Goal: Information Seeking & Learning: Understand process/instructions

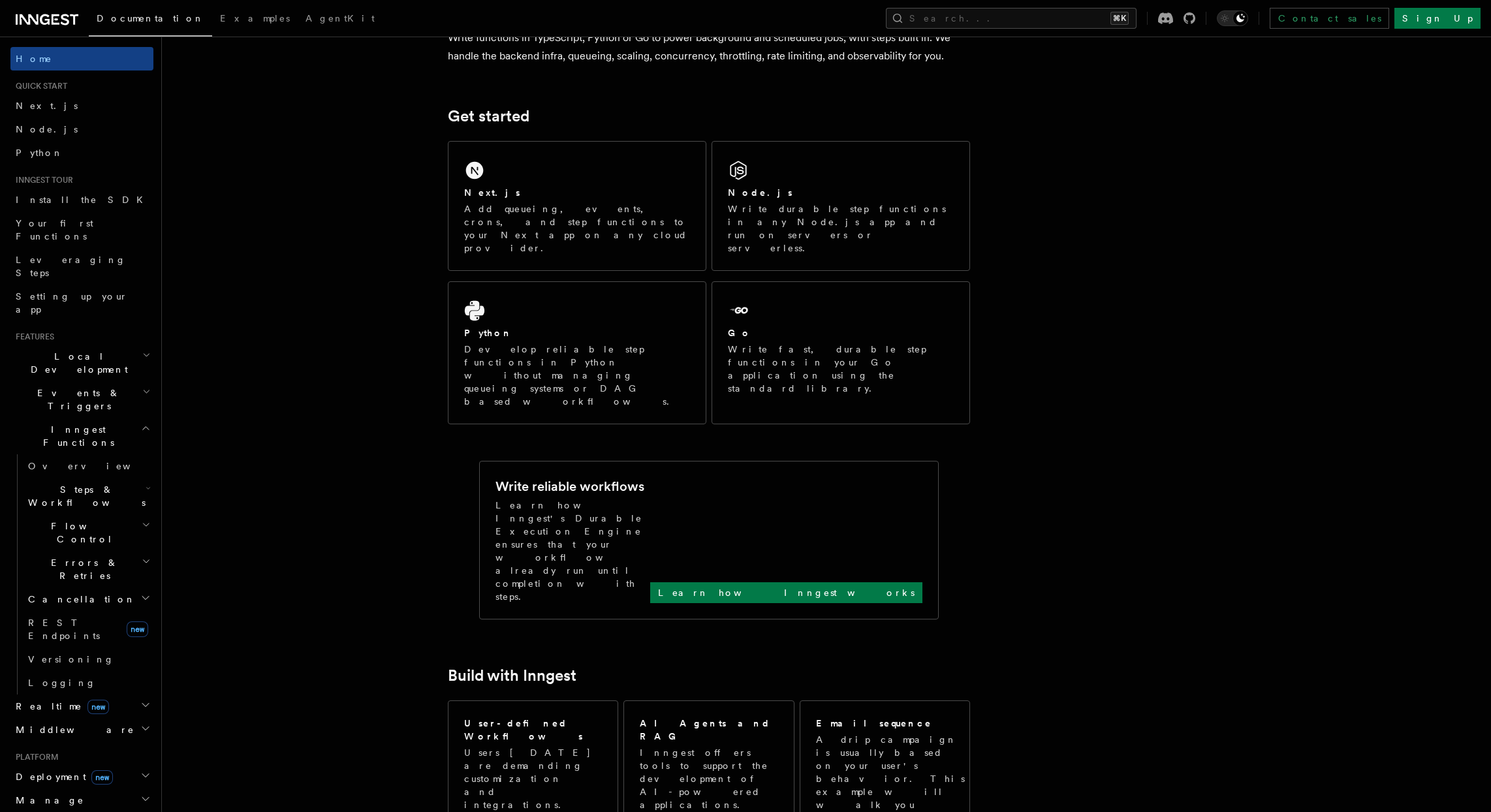
scroll to position [258, 0]
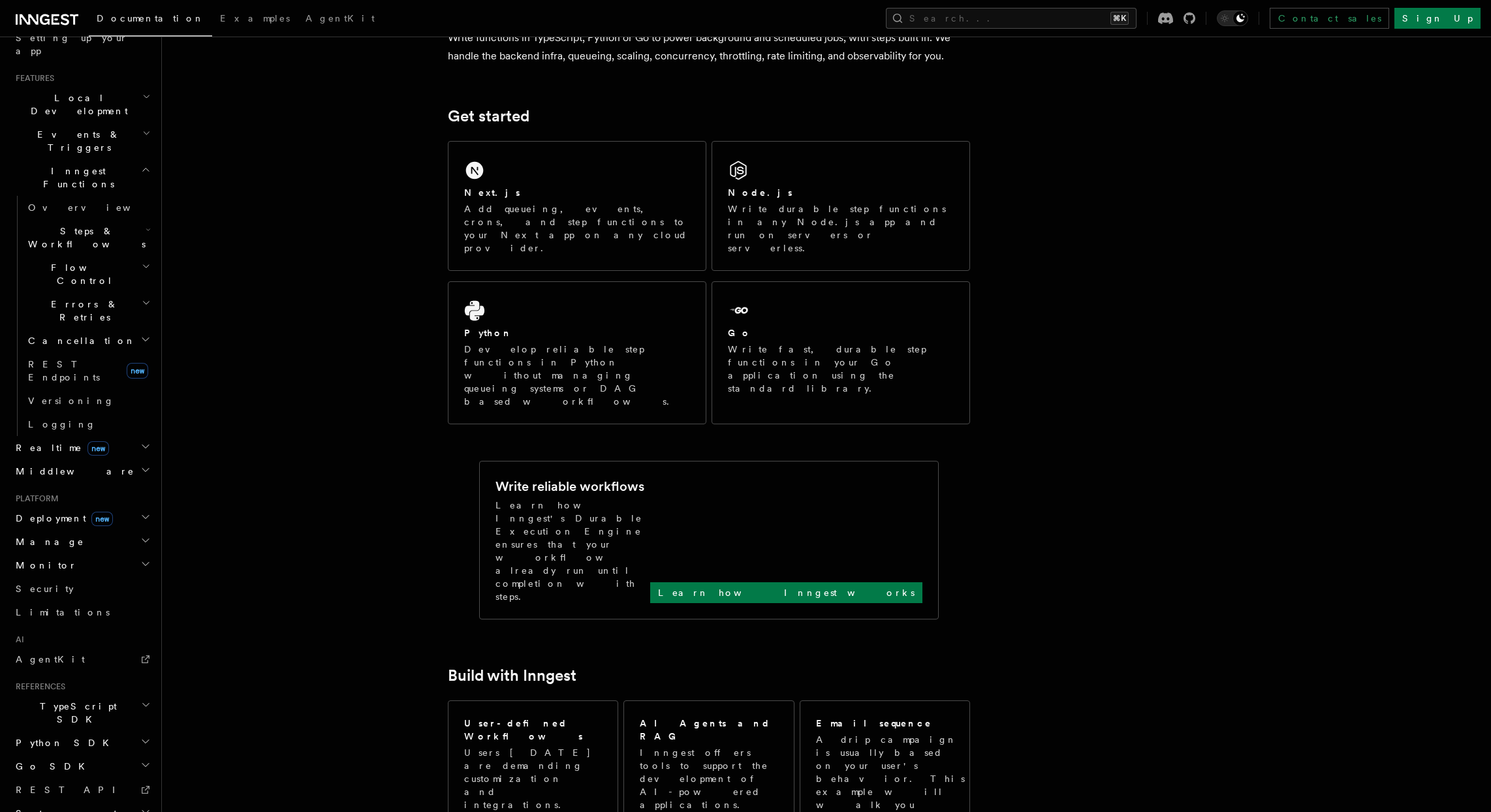
click at [125, 506] on h2 "Deployment new" at bounding box center [81, 518] width 143 height 24
click at [53, 750] on span "Self hosting" at bounding box center [76, 755] width 96 height 10
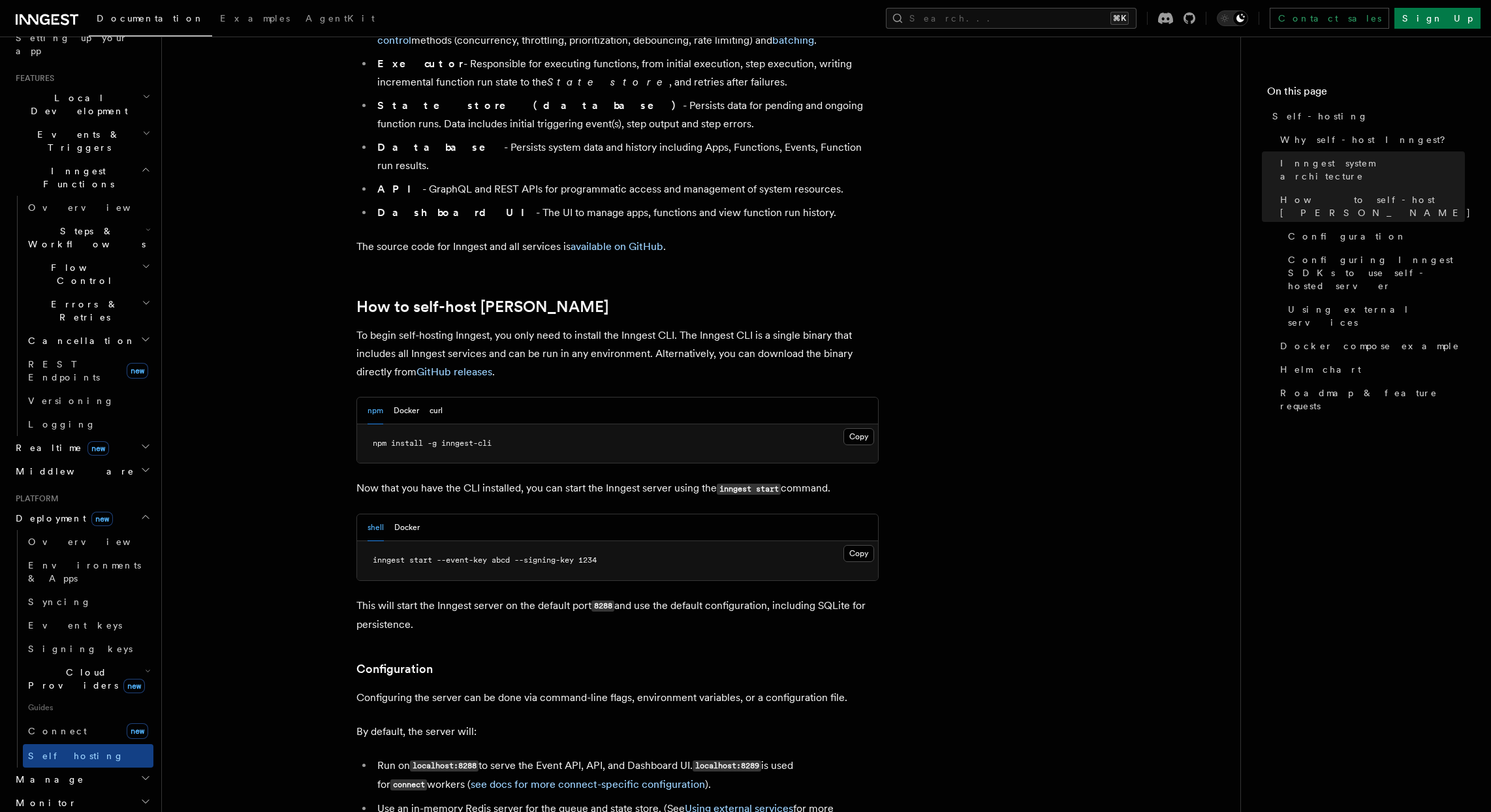
scroll to position [1067, 0]
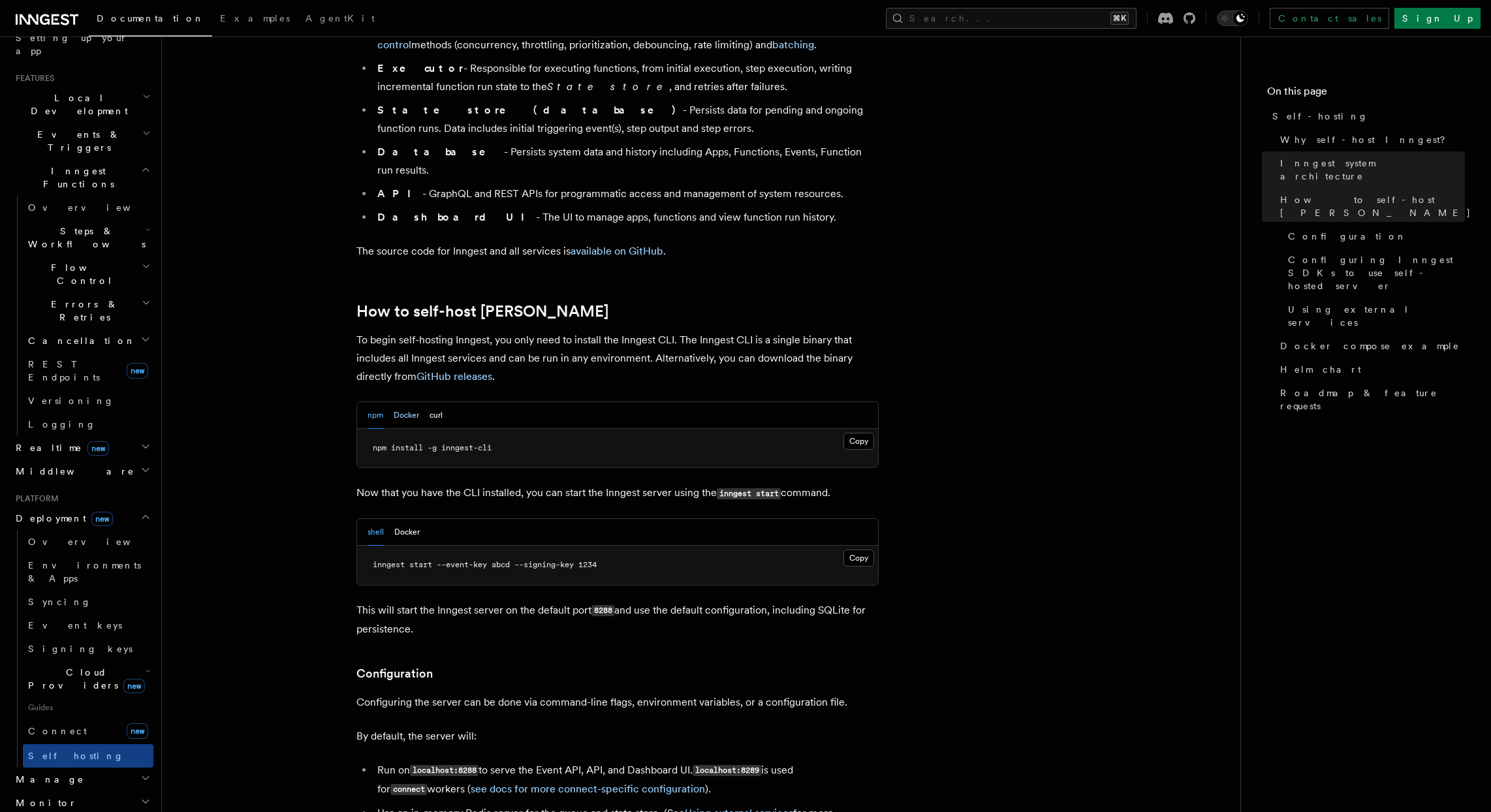
click at [416, 402] on button "Docker" at bounding box center [406, 415] width 26 height 26
click at [857, 432] on button "Copy Copied" at bounding box center [859, 441] width 30 height 17
click at [364, 402] on div "npm Docker curl" at bounding box center [617, 415] width 521 height 26
click at [367, 402] on div "npm Docker curl" at bounding box center [617, 415] width 521 height 26
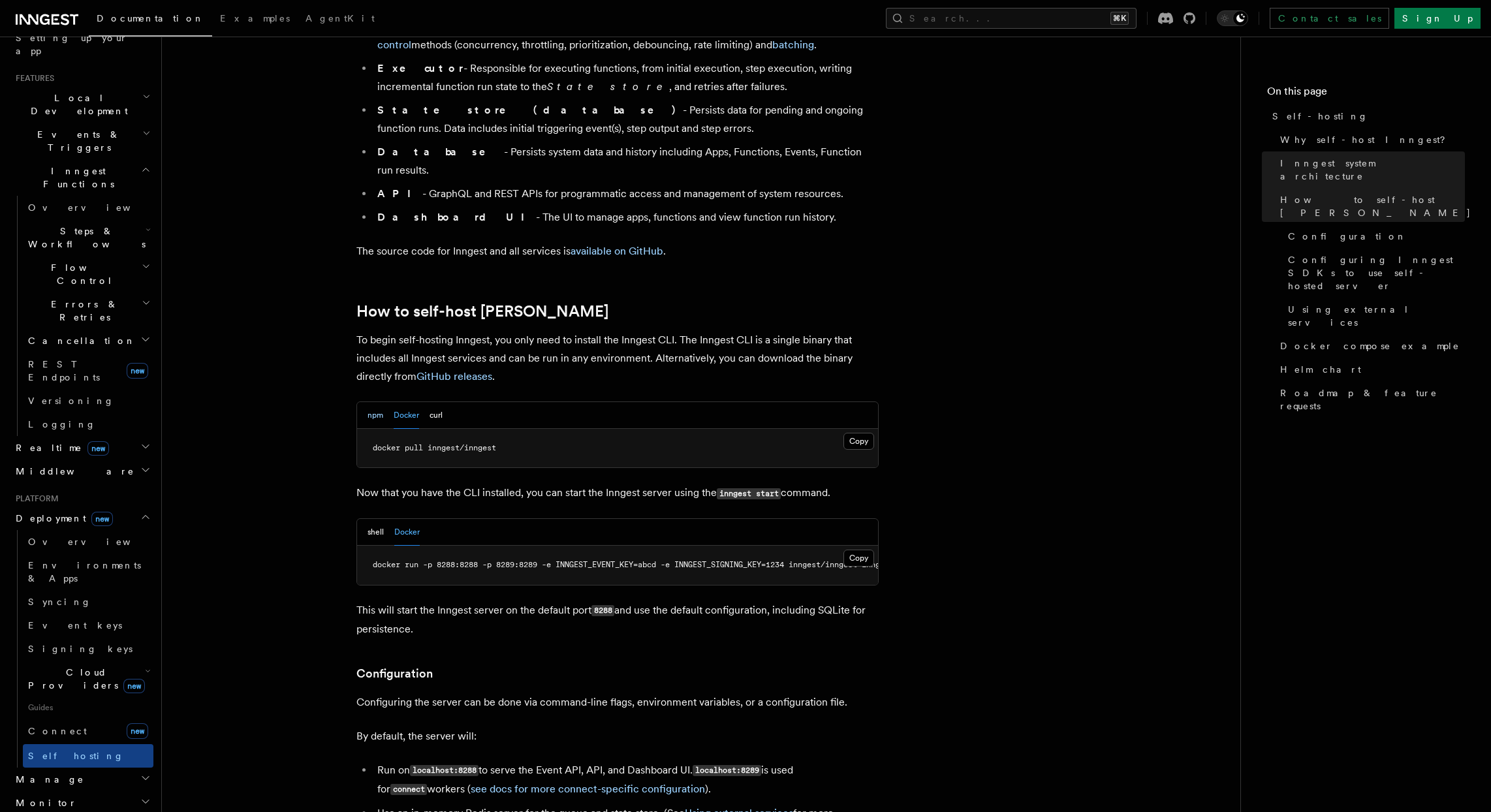
click at [378, 402] on button "npm" at bounding box center [375, 415] width 16 height 26
click at [381, 519] on button "shell" at bounding box center [375, 532] width 16 height 26
click at [413, 519] on button "Docker" at bounding box center [406, 532] width 26 height 26
click at [403, 402] on button "Docker" at bounding box center [406, 415] width 26 height 26
click at [847, 432] on button "Copy Copied" at bounding box center [859, 441] width 30 height 17
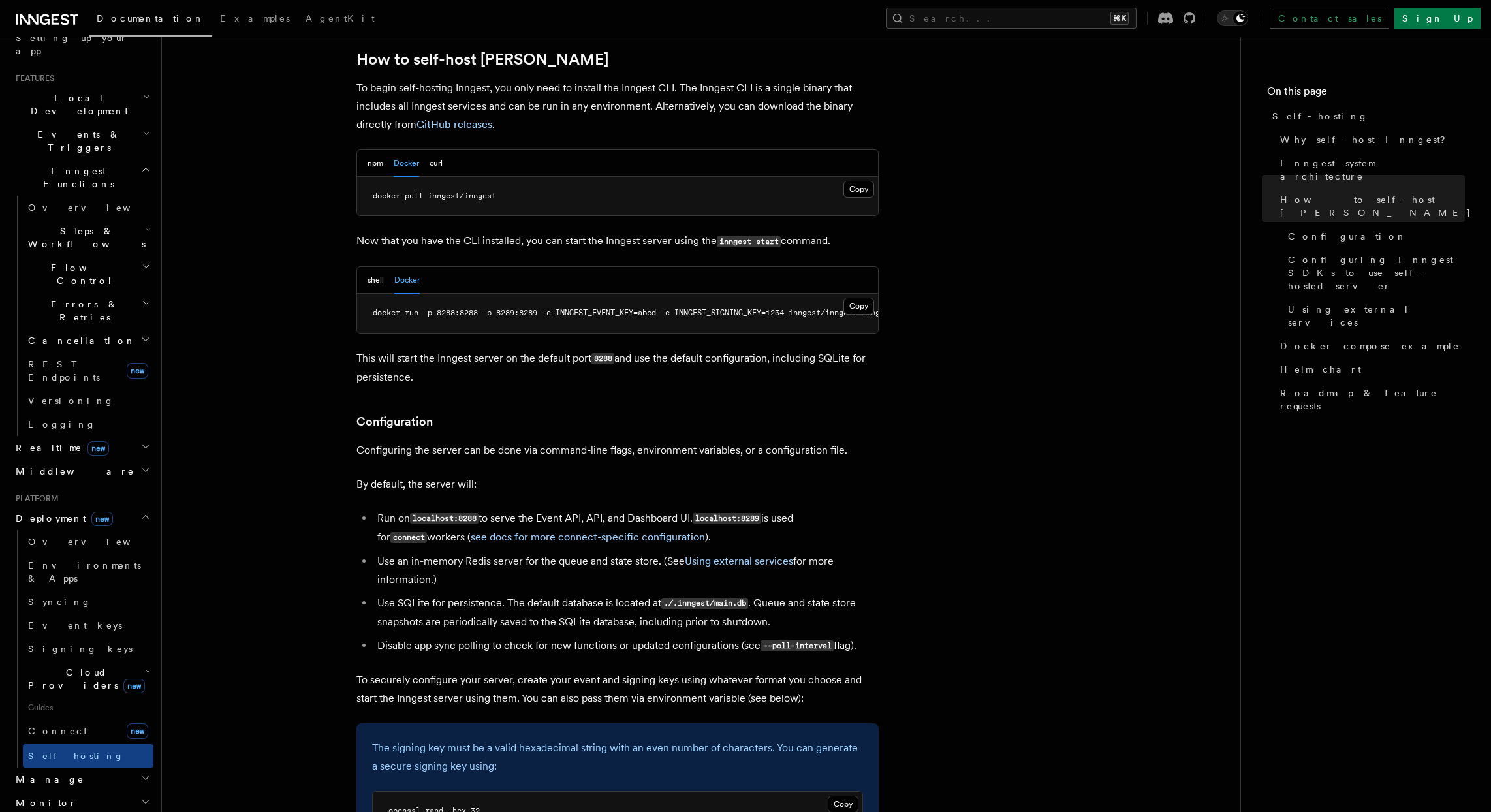
scroll to position [1296, 0]
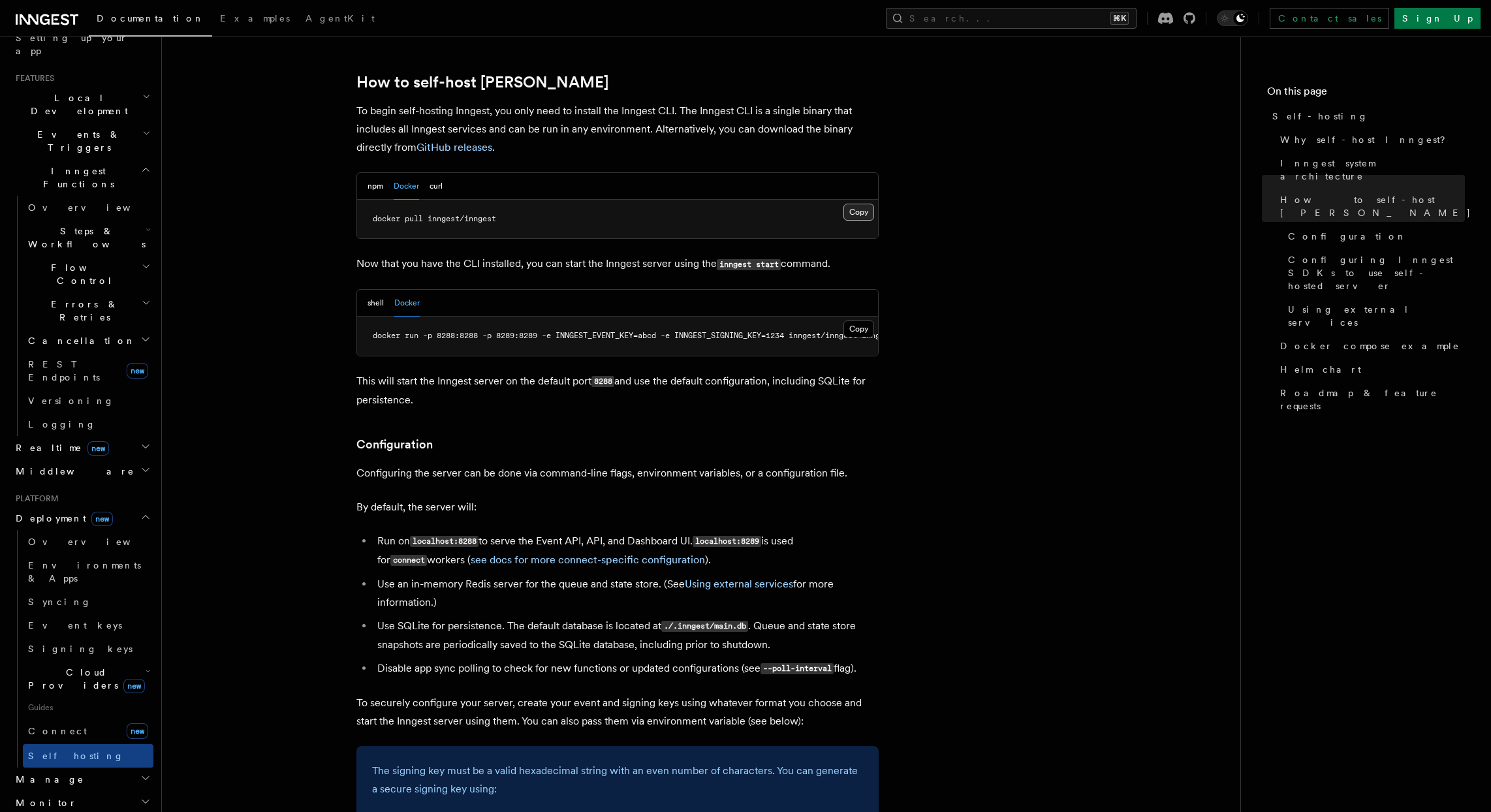
click at [864, 203] on button "Copy Copied" at bounding box center [859, 212] width 30 height 17
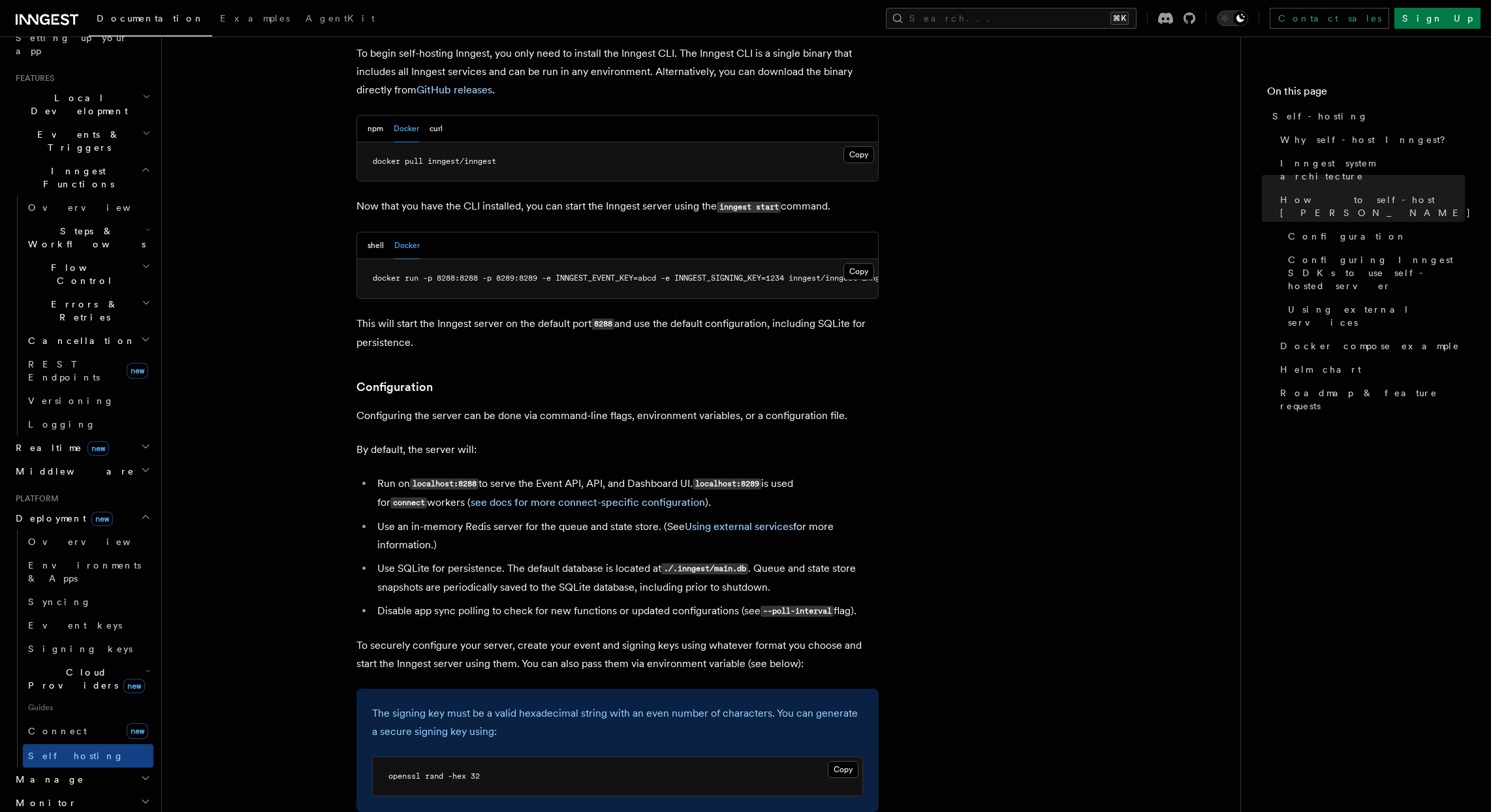
scroll to position [1337, 0]
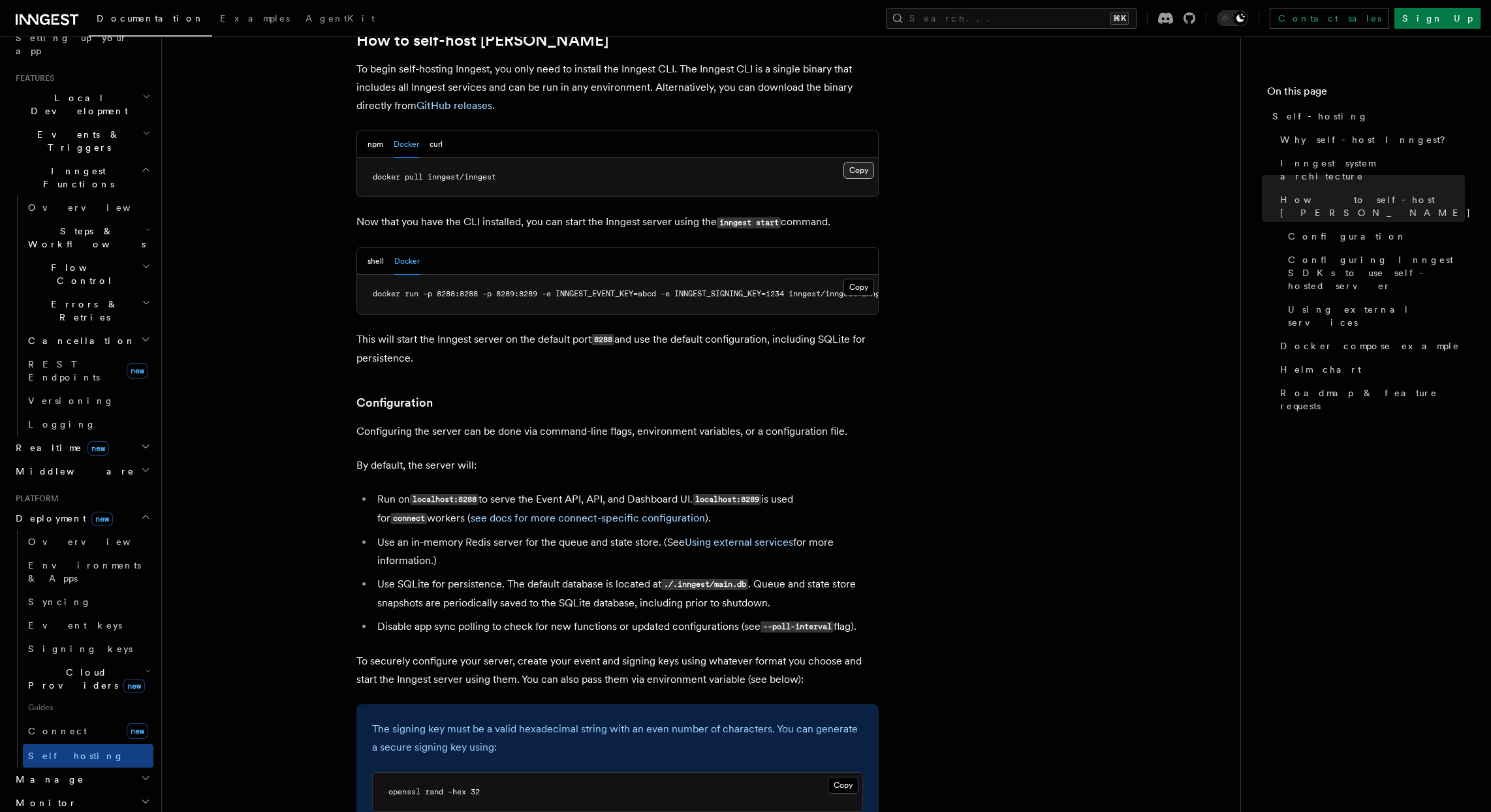
click at [855, 162] on button "Copy Copied" at bounding box center [859, 170] width 30 height 17
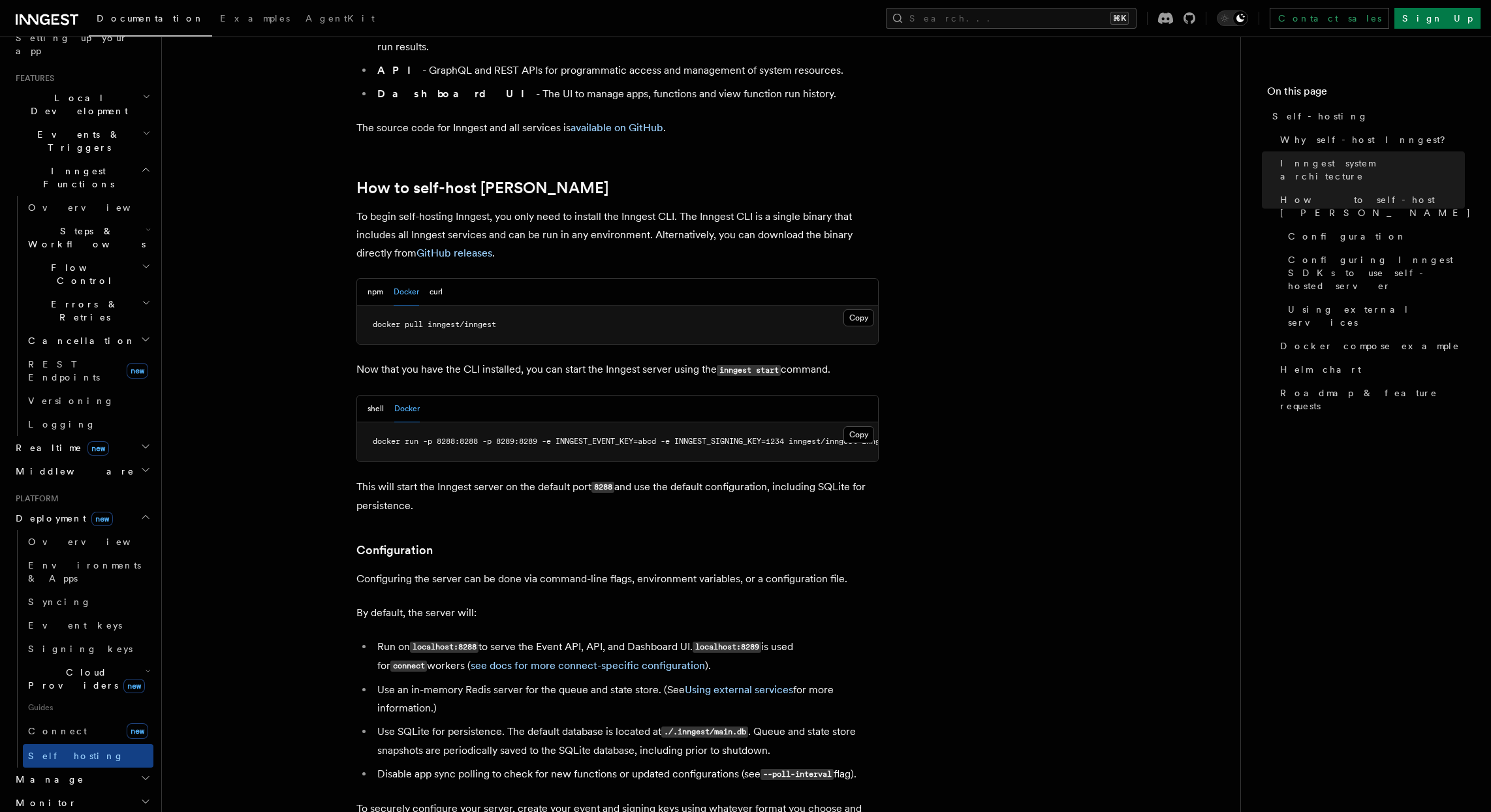
scroll to position [1220, 0]
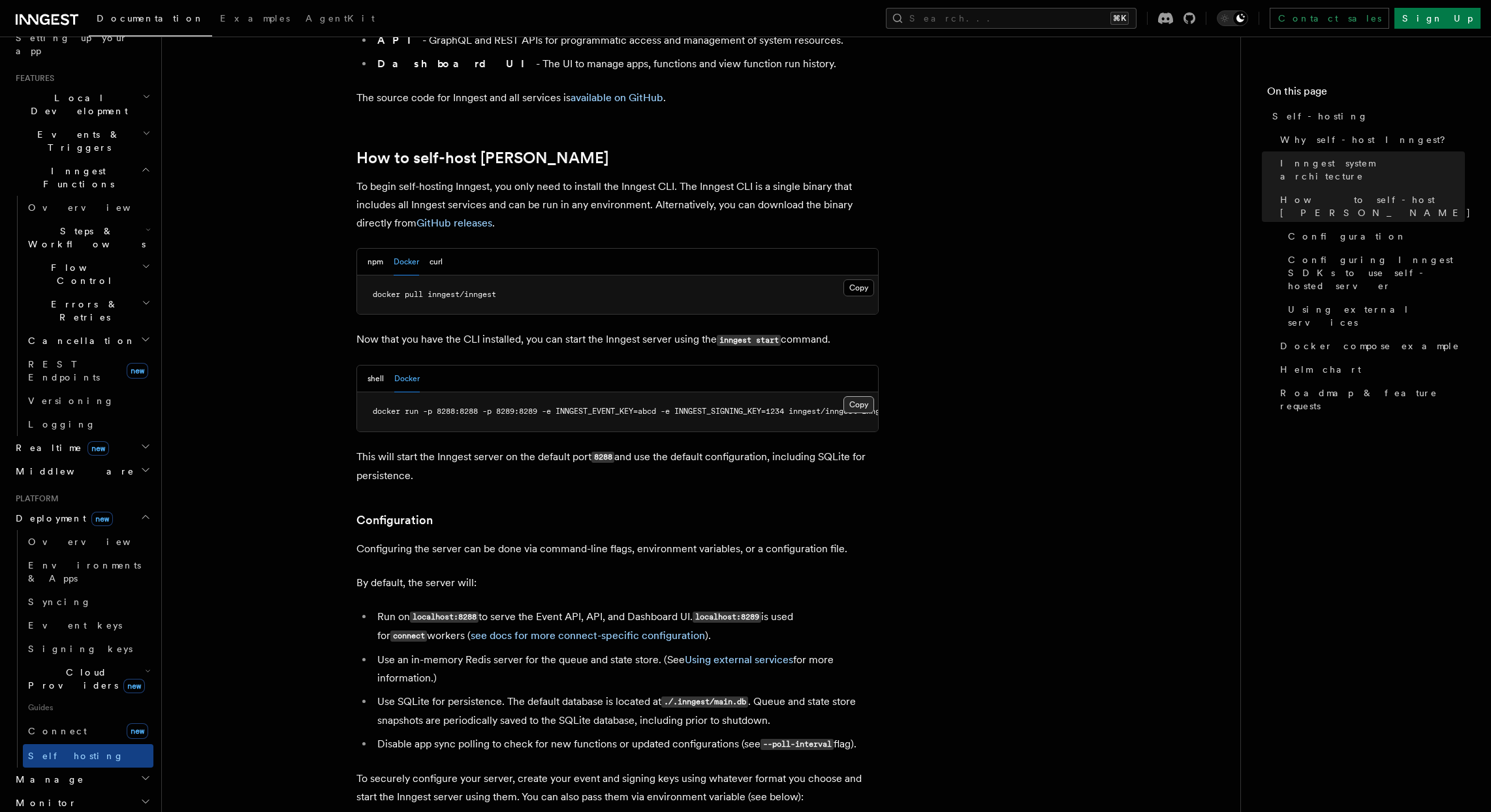
click at [866, 397] on button "Copy Copied" at bounding box center [859, 405] width 30 height 17
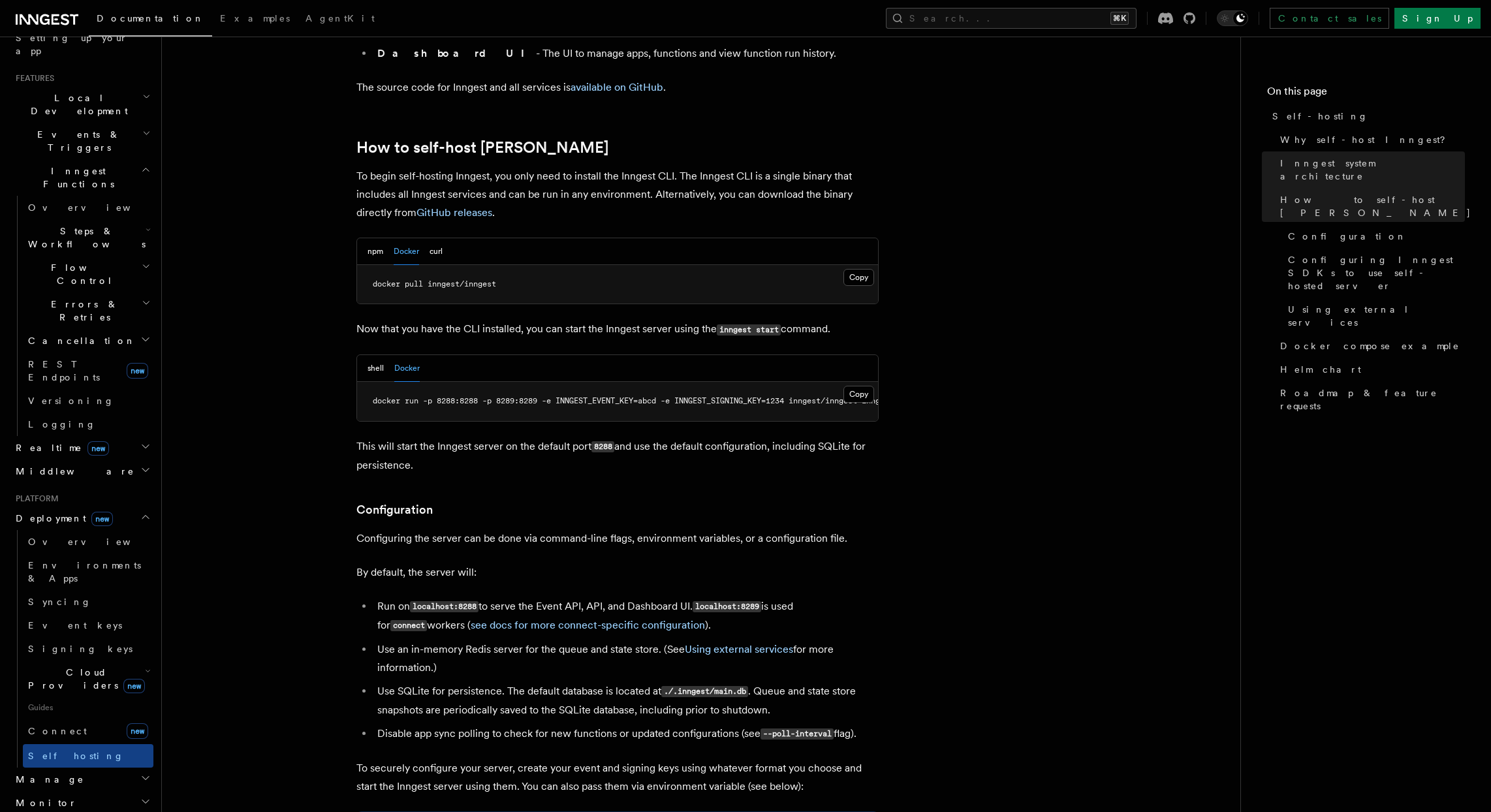
scroll to position [1255, 0]
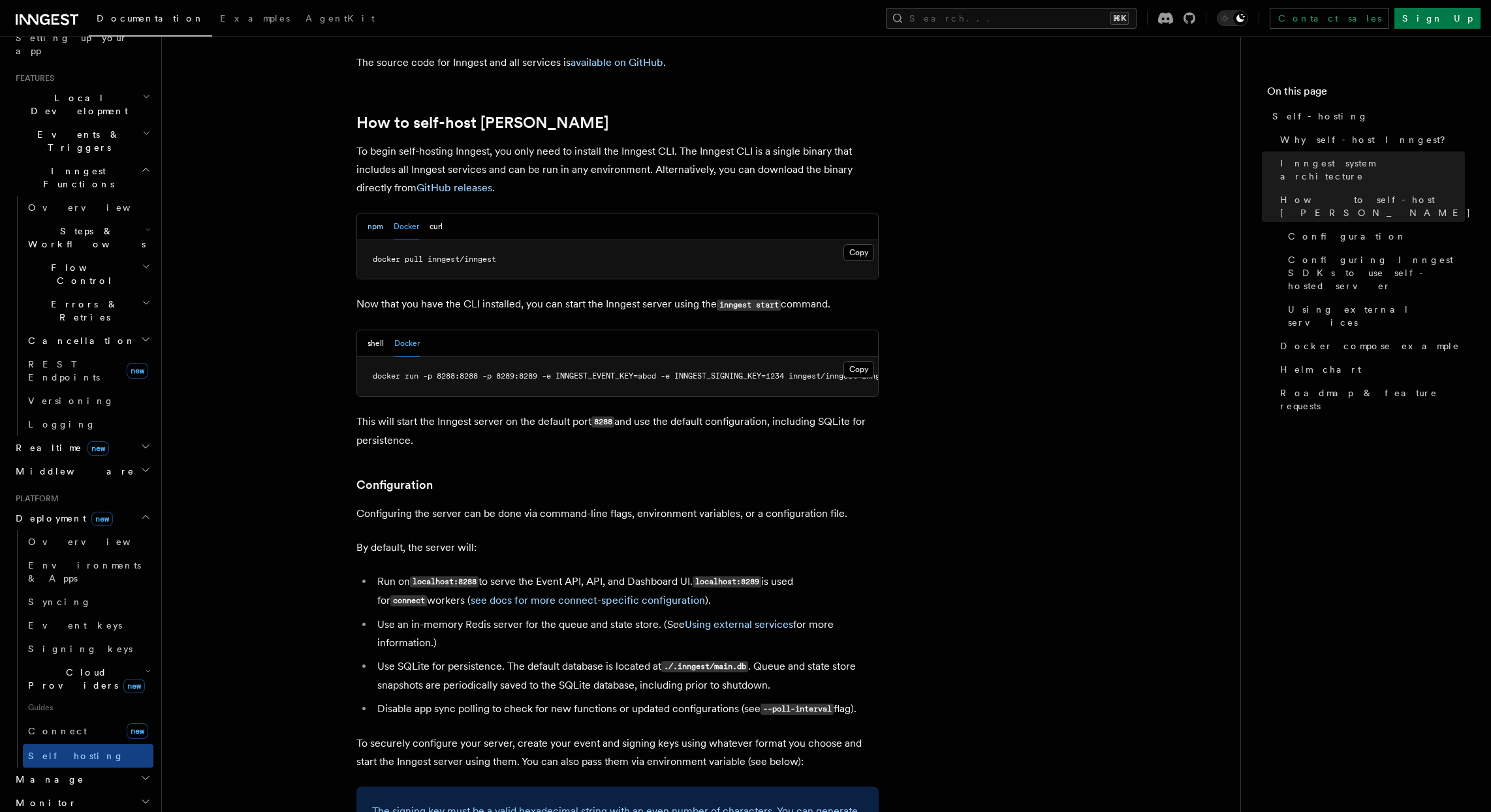
click at [380, 213] on button "npm" at bounding box center [375, 226] width 16 height 26
click at [382, 330] on button "shell" at bounding box center [375, 344] width 16 height 26
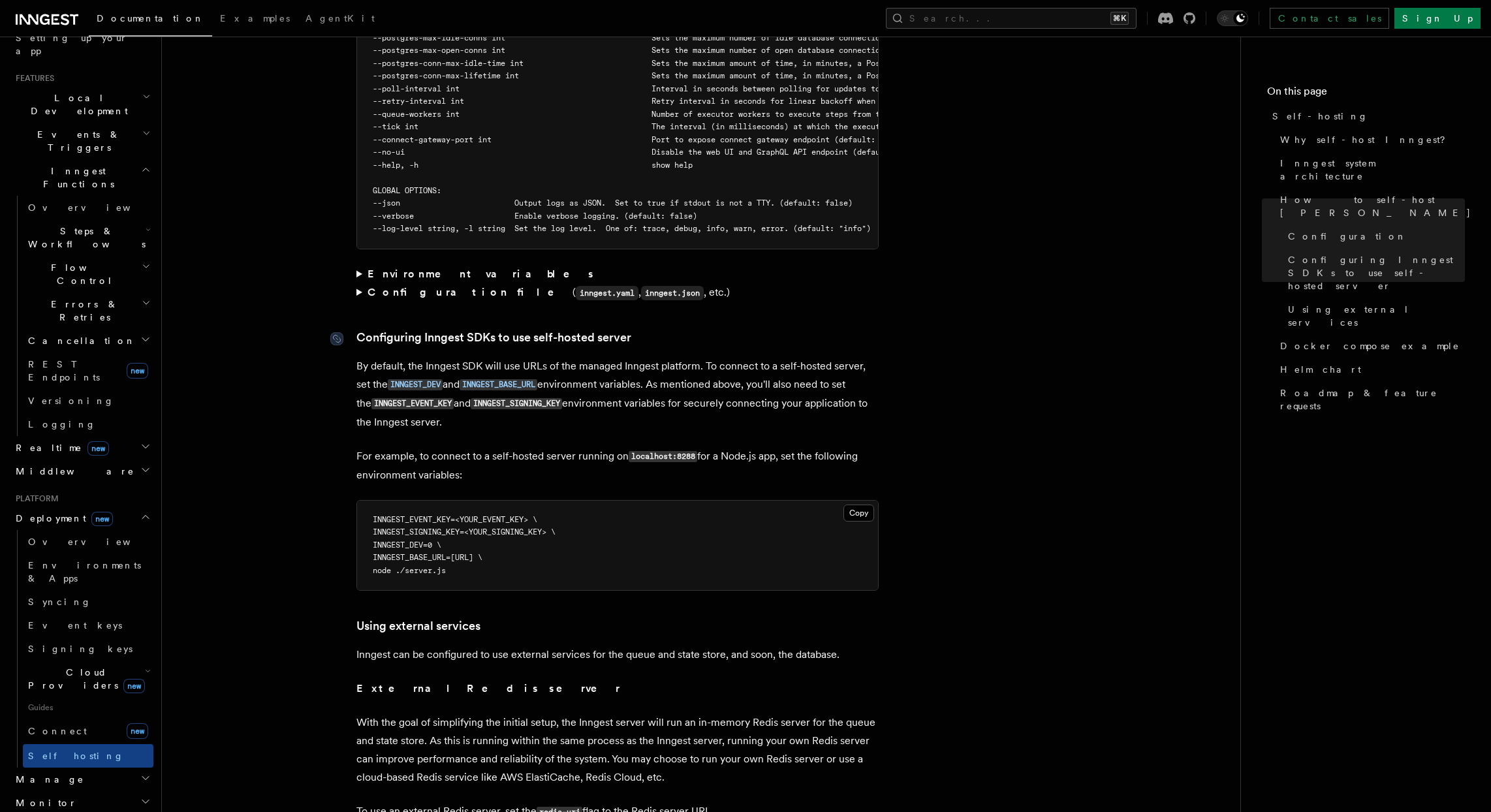
scroll to position [2567, 0]
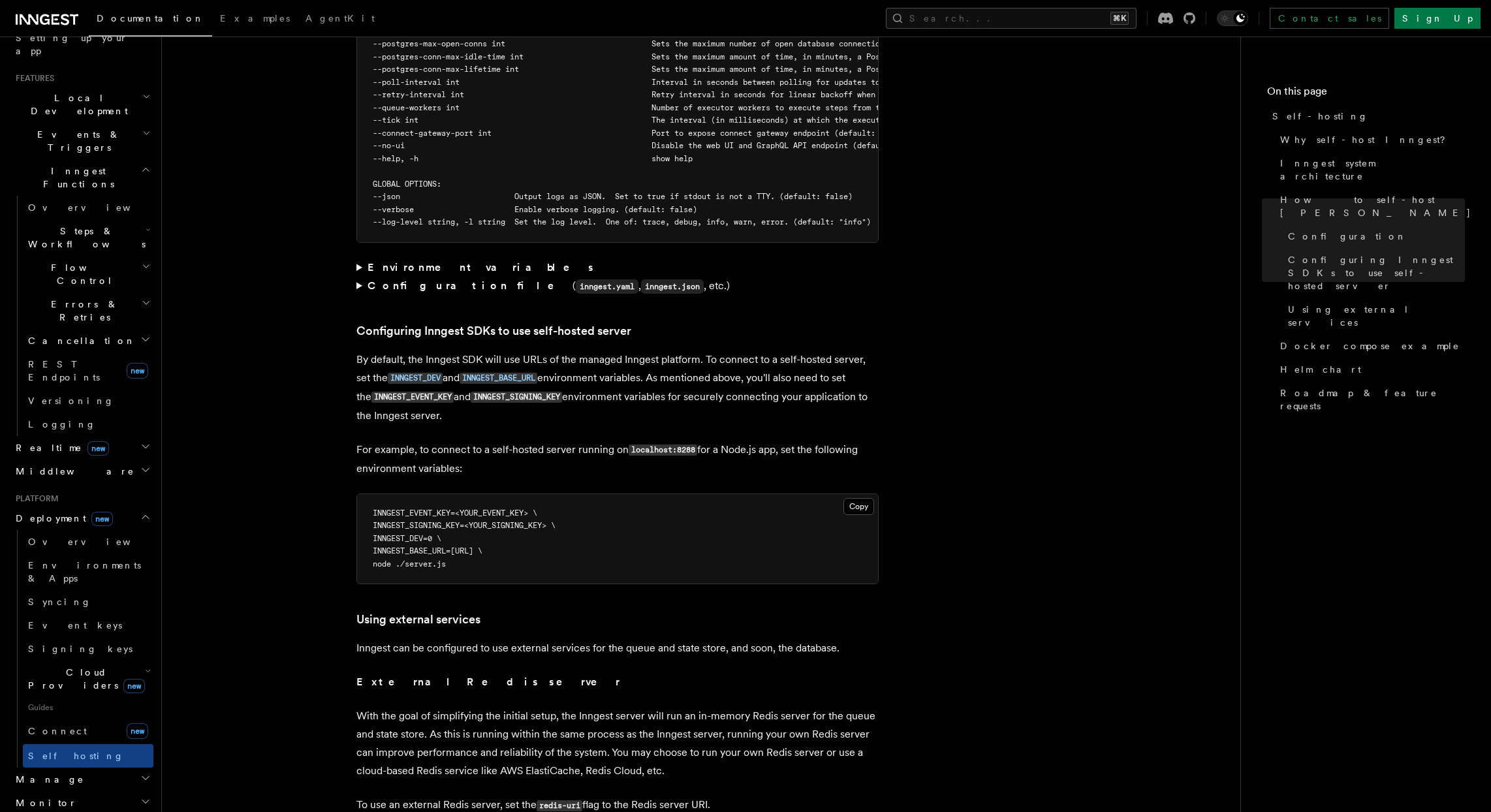
drag, startPoint x: 561, startPoint y: 510, endPoint x: 460, endPoint y: 510, distance: 101.0
click at [460, 546] on span "INNGEST_BASE_URL=[URL] \" at bounding box center [428, 551] width 110 height 9
copy span "[URL]"
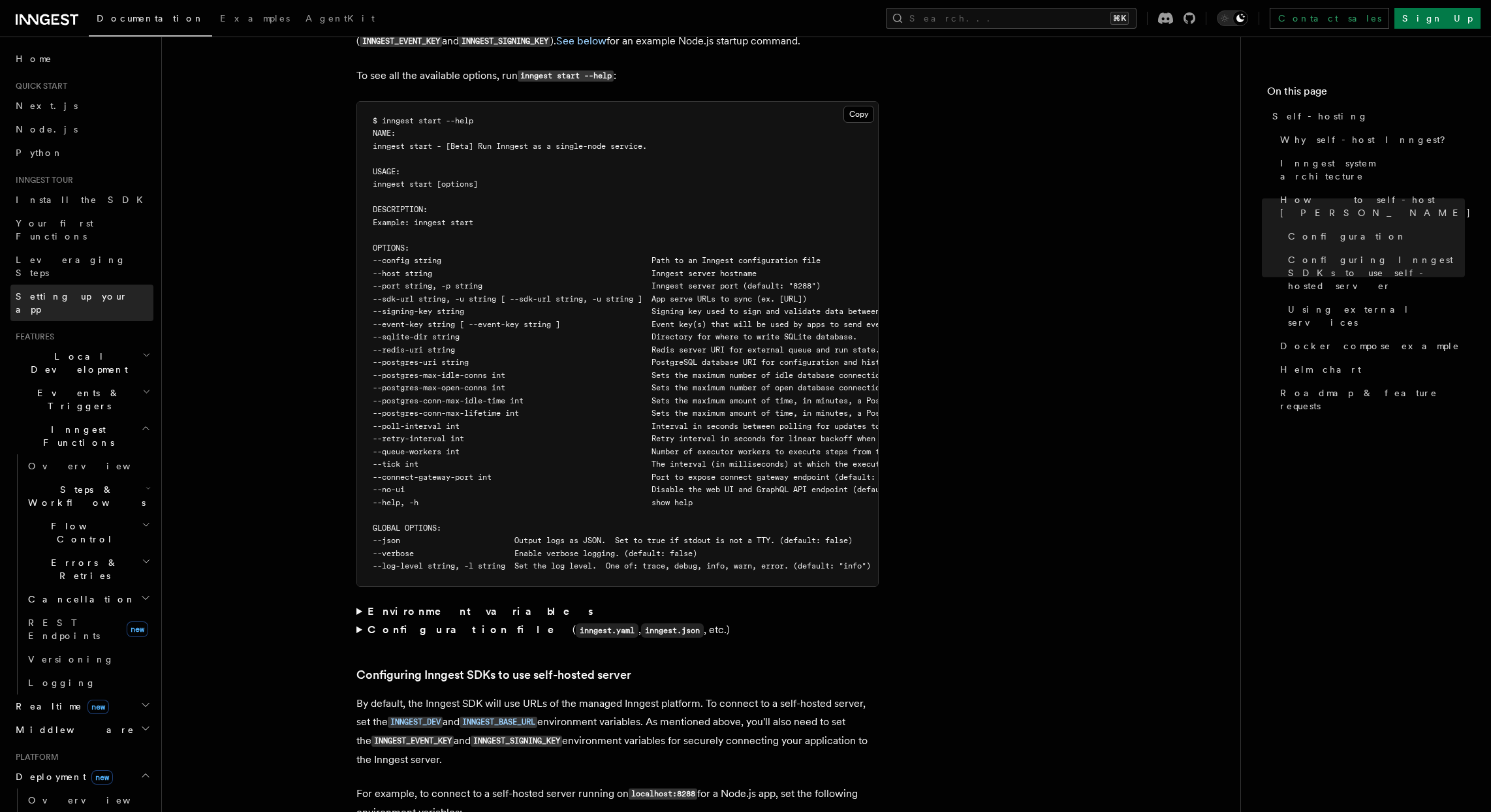
scroll to position [2198, 0]
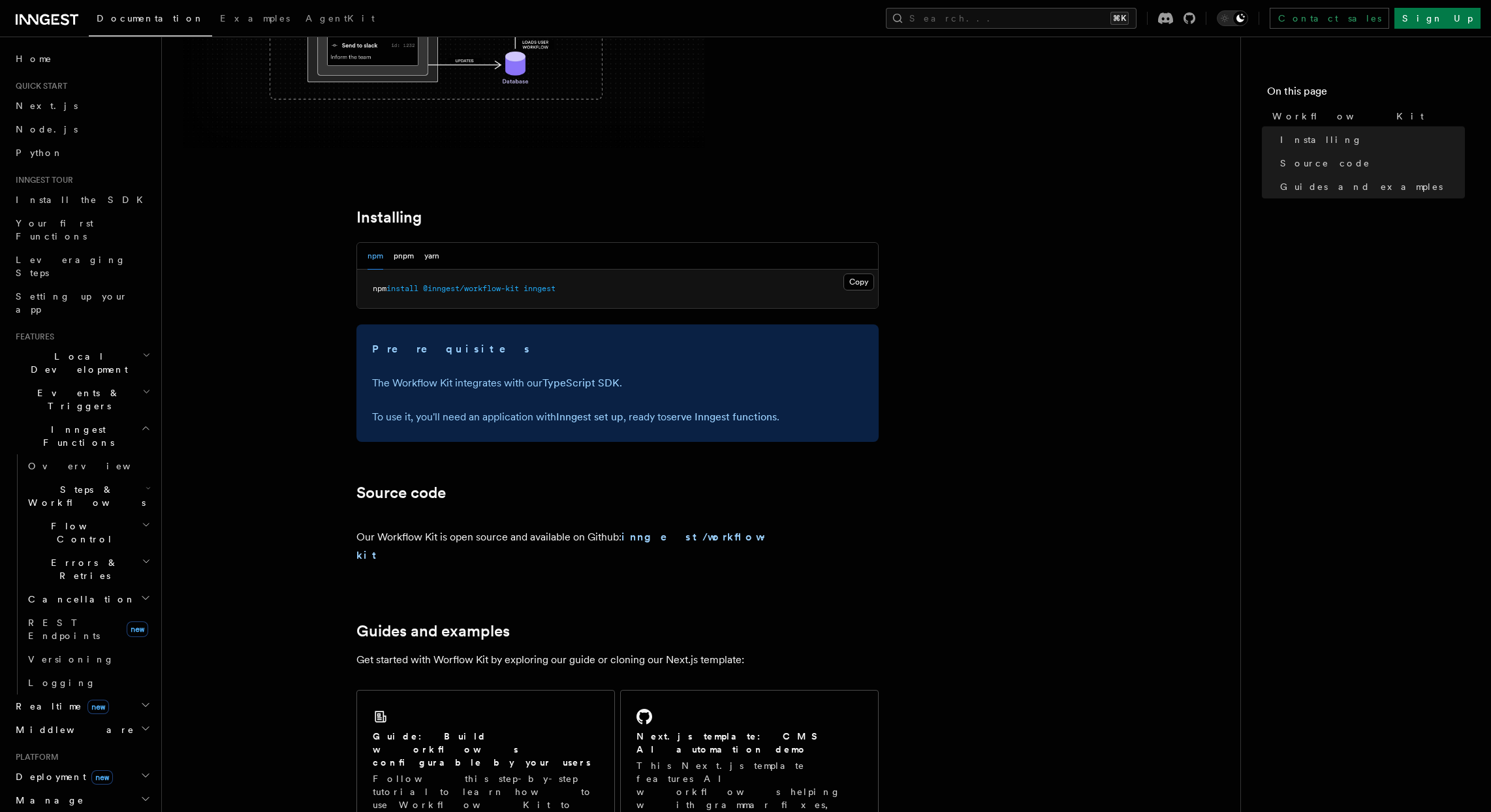
scroll to position [335, 0]
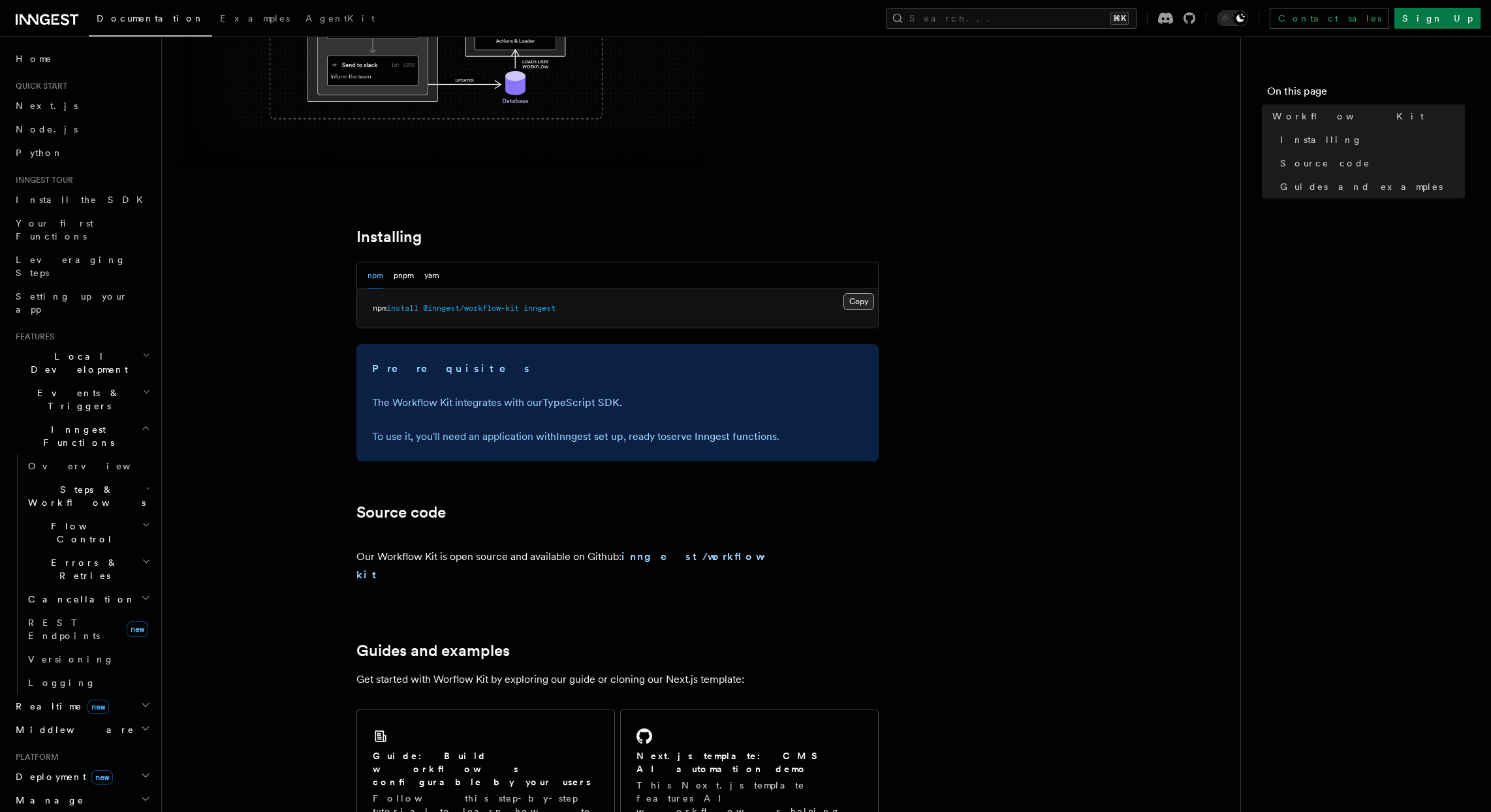
click at [853, 309] on button "Copy Copied" at bounding box center [859, 302] width 30 height 17
click at [573, 439] on link "Inngest set up" at bounding box center [590, 435] width 67 height 12
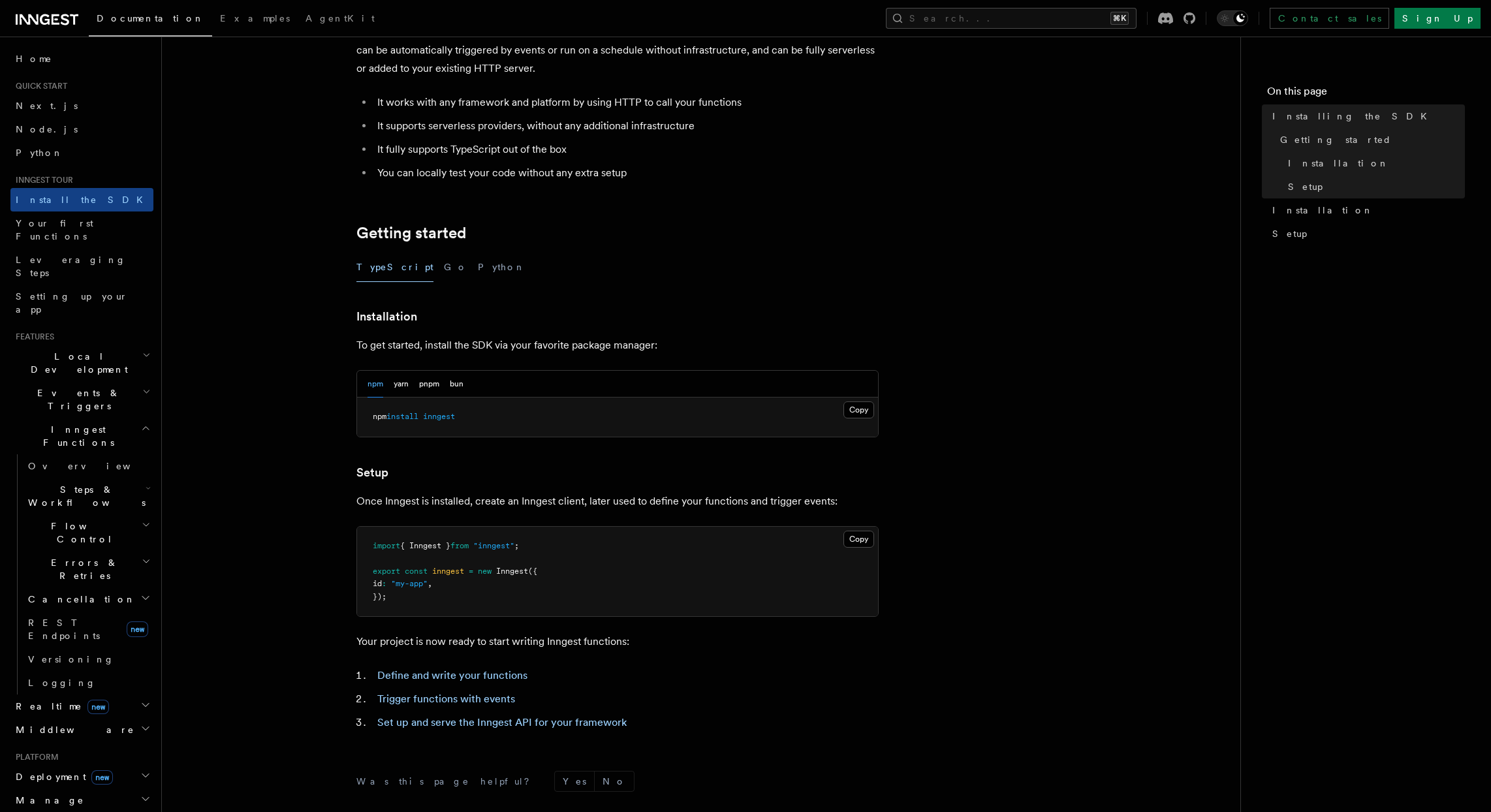
scroll to position [45, 0]
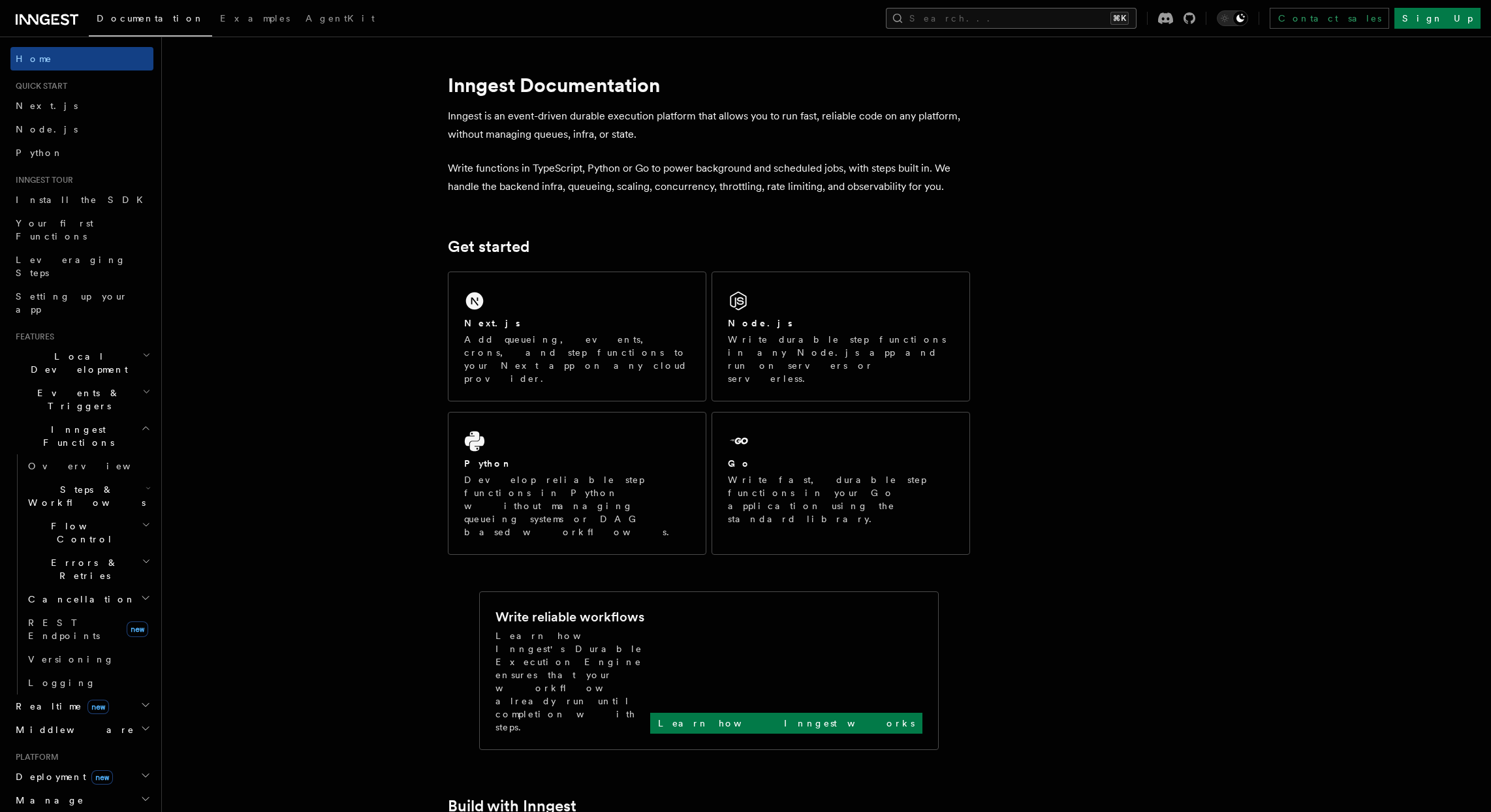
click at [1017, 19] on button "Search... ⌘K" at bounding box center [1011, 18] width 251 height 21
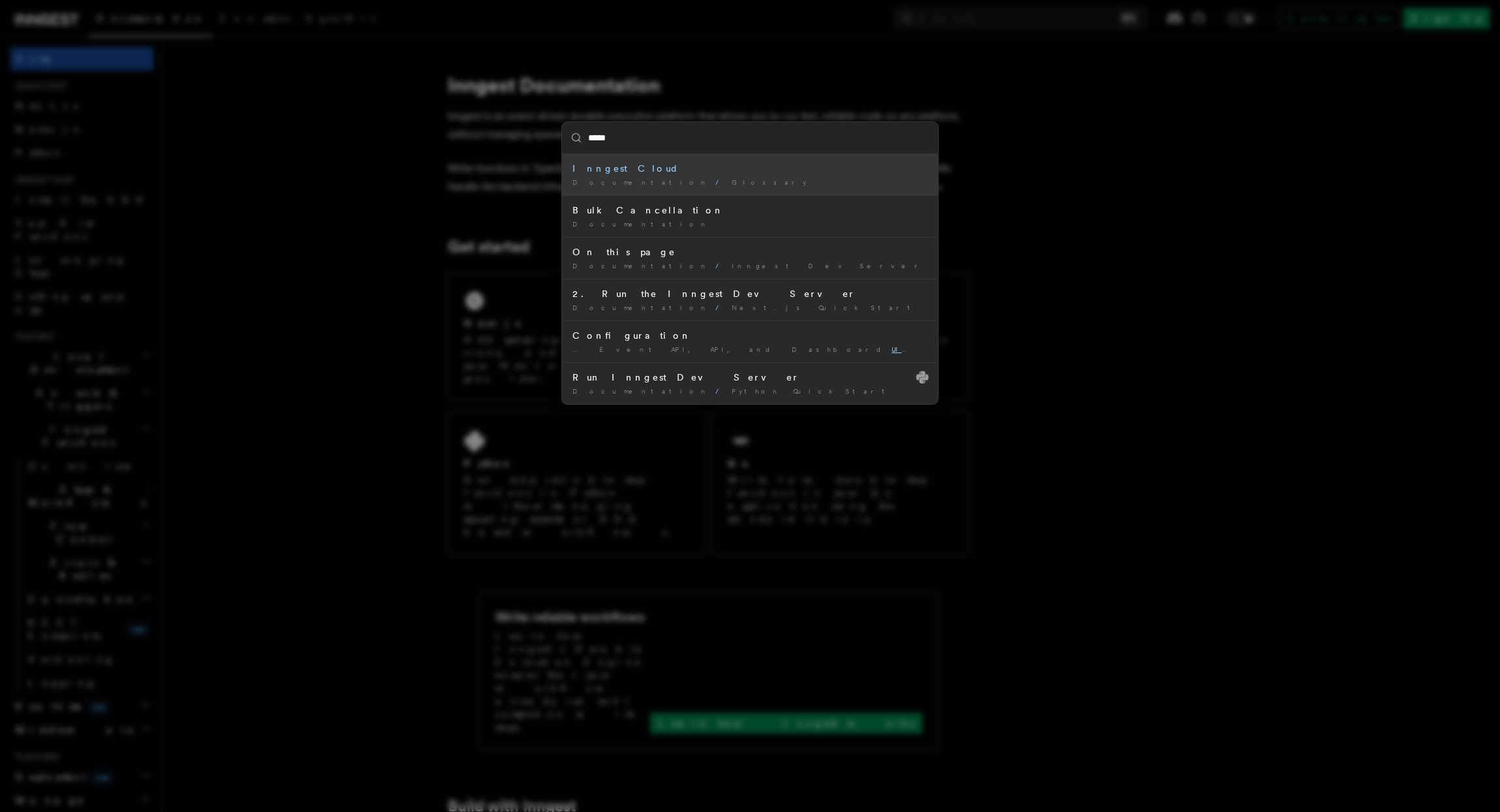
type input "******"
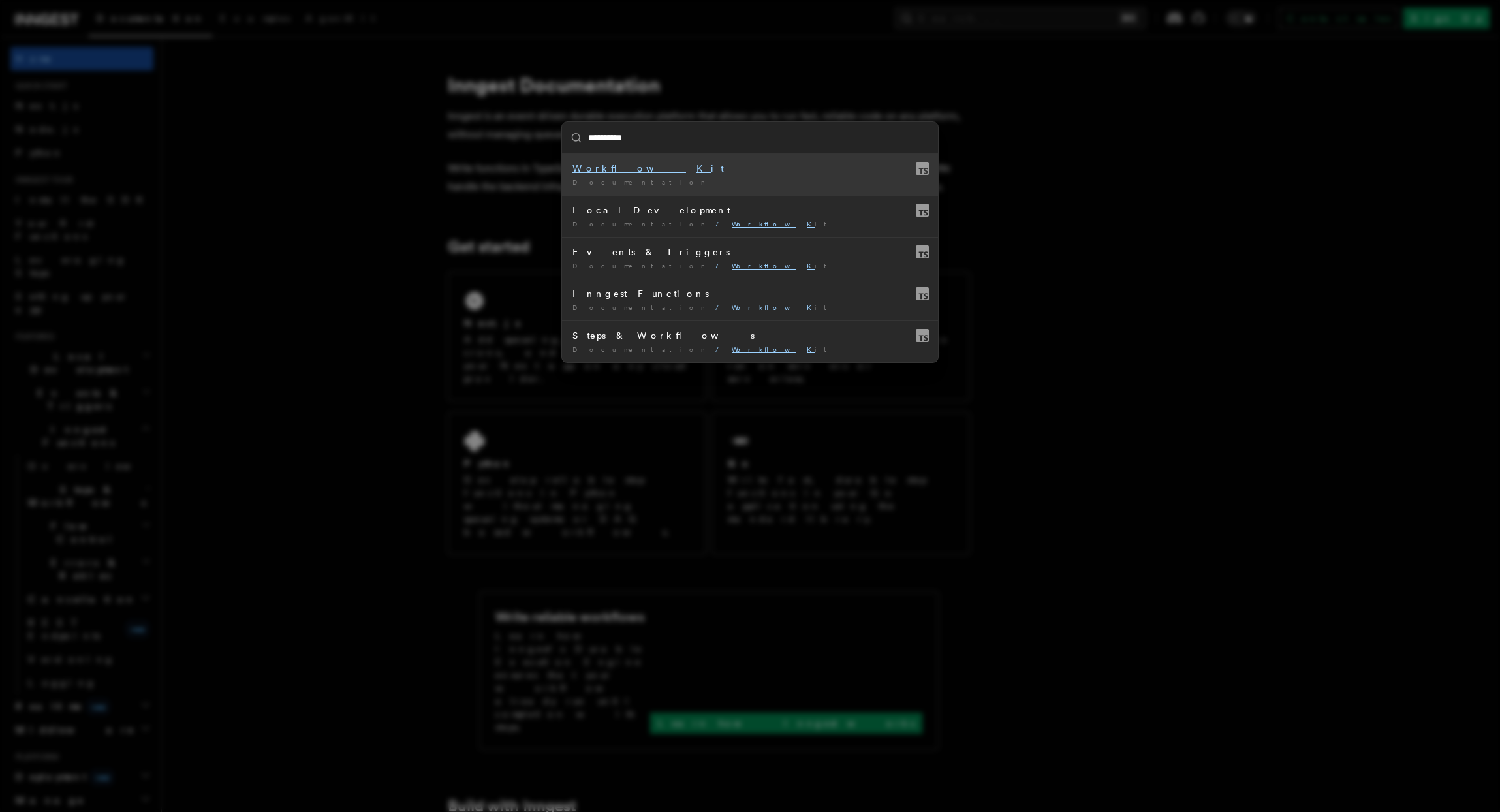
type input "**********"
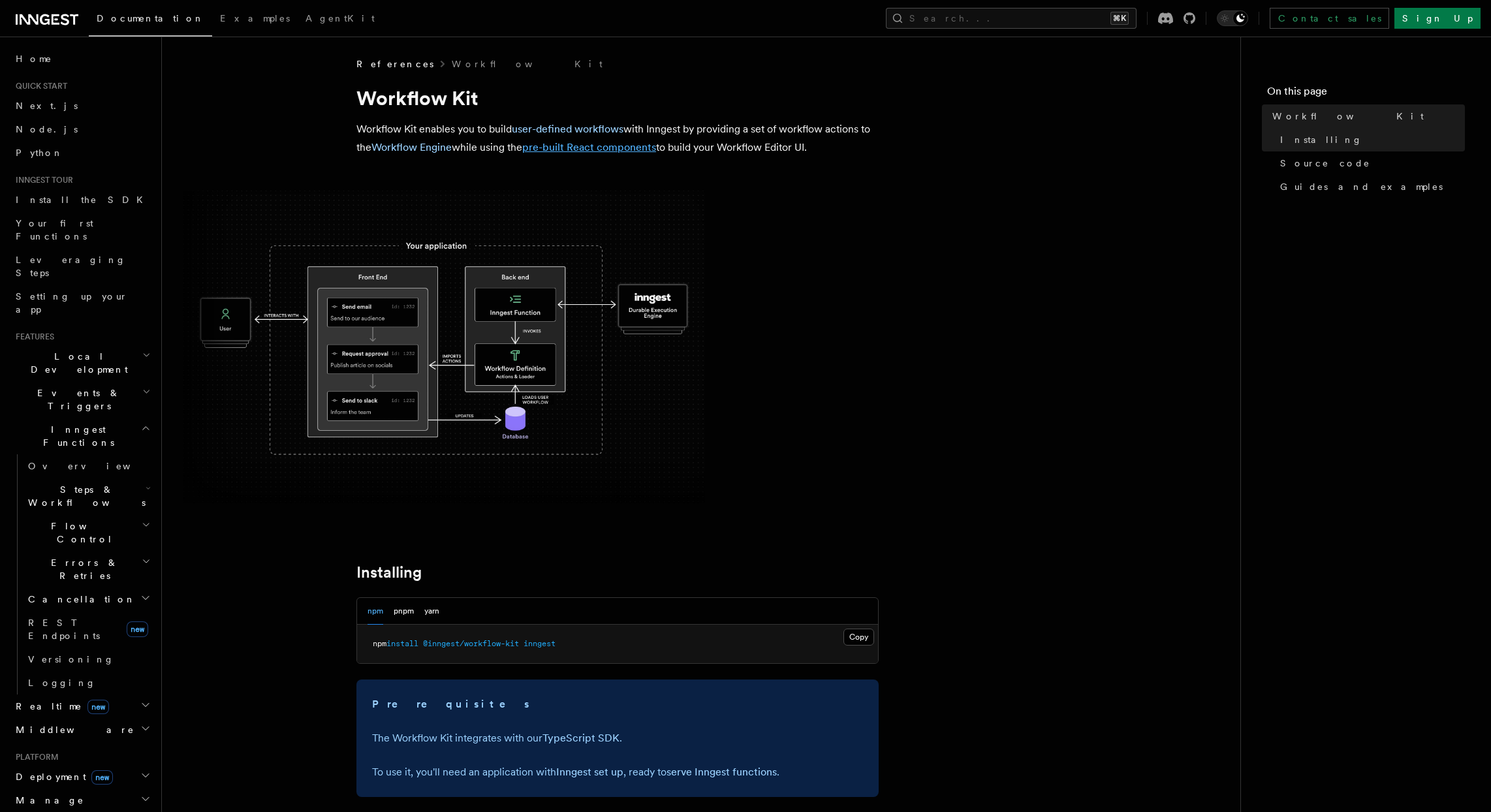
click at [577, 149] on link "pre-built React components" at bounding box center [589, 147] width 133 height 12
